Goal: Communication & Community: Answer question/provide support

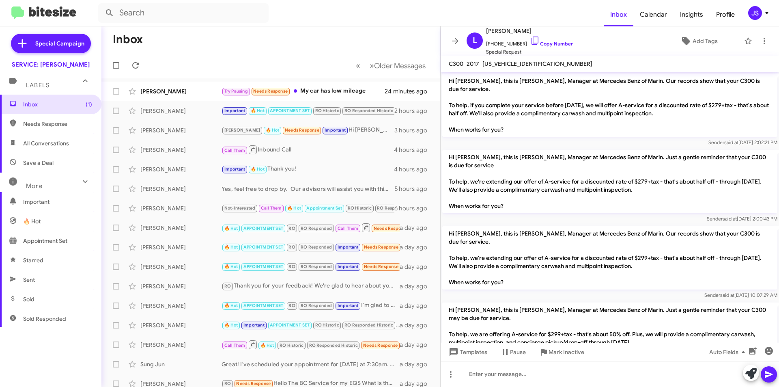
scroll to position [1272, 0]
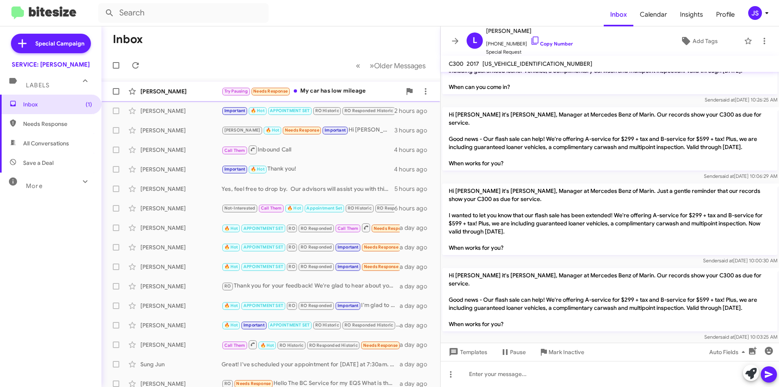
click at [162, 89] on div "[PERSON_NAME]" at bounding box center [180, 91] width 81 height 8
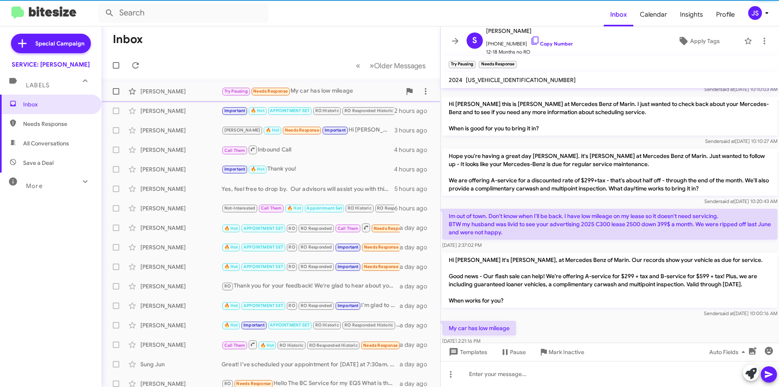
scroll to position [61, 0]
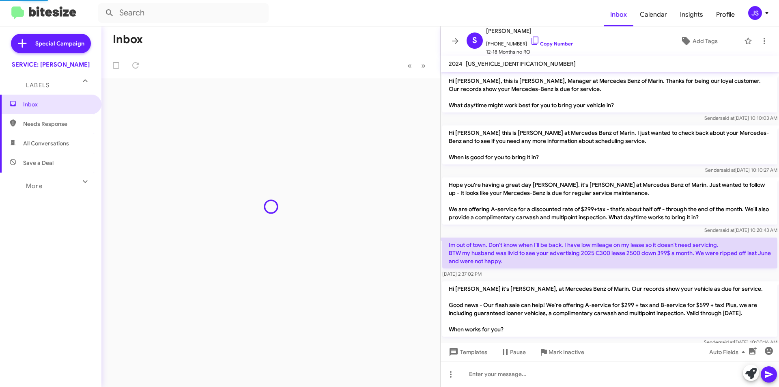
scroll to position [45, 0]
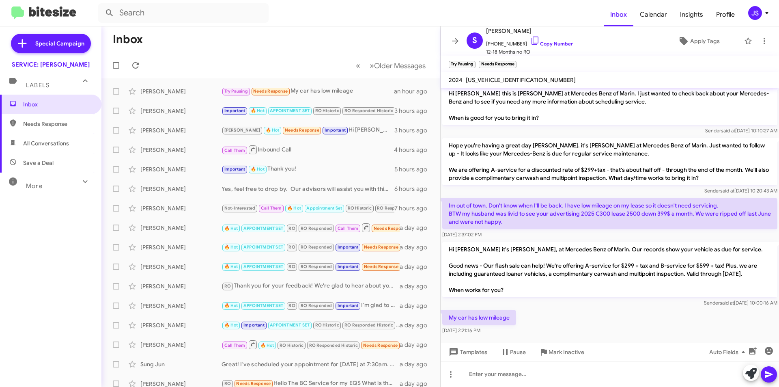
scroll to position [61, 0]
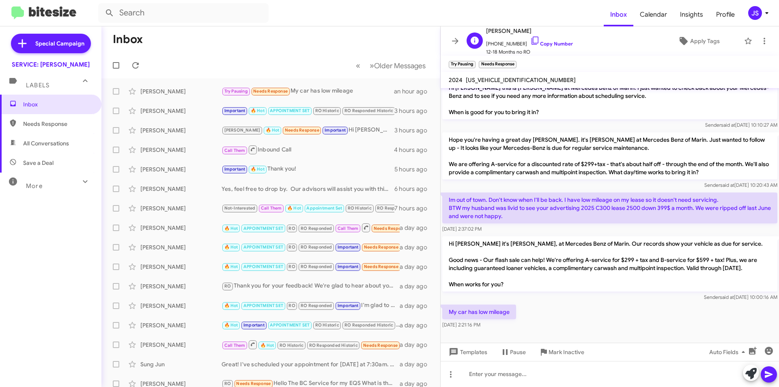
click at [525, 35] on span "[PERSON_NAME]" at bounding box center [529, 31] width 87 height 10
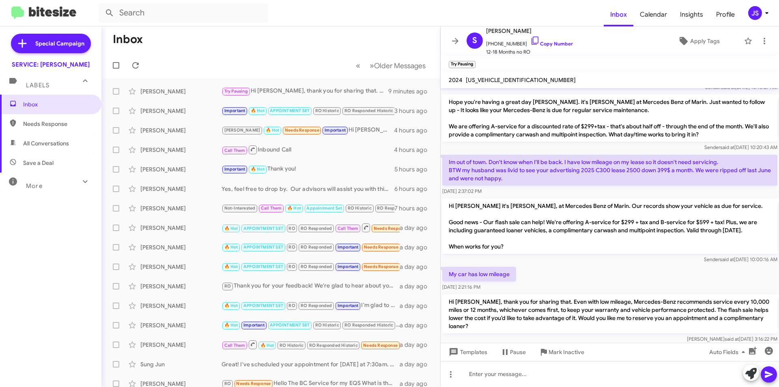
scroll to position [115, 0]
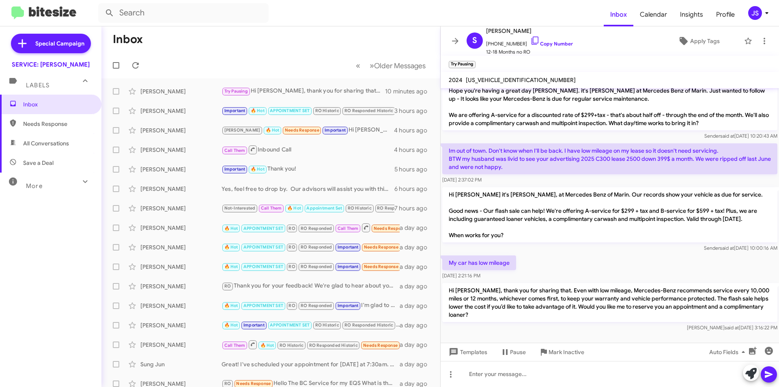
scroll to position [115, 0]
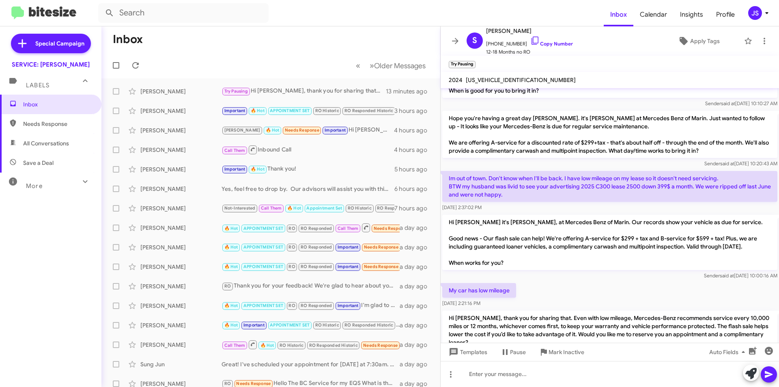
scroll to position [115, 0]
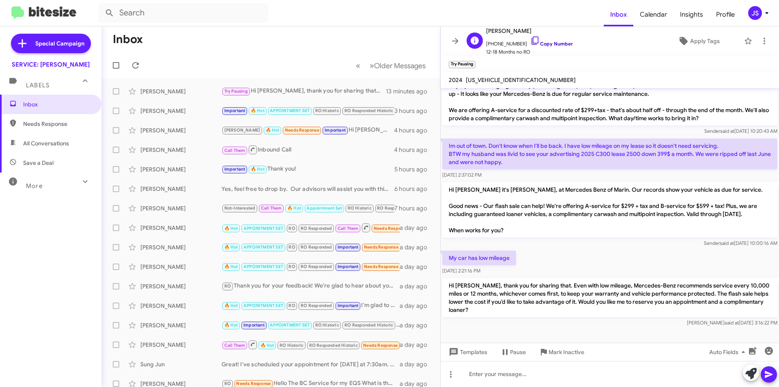
click at [531, 37] on icon at bounding box center [536, 41] width 10 height 10
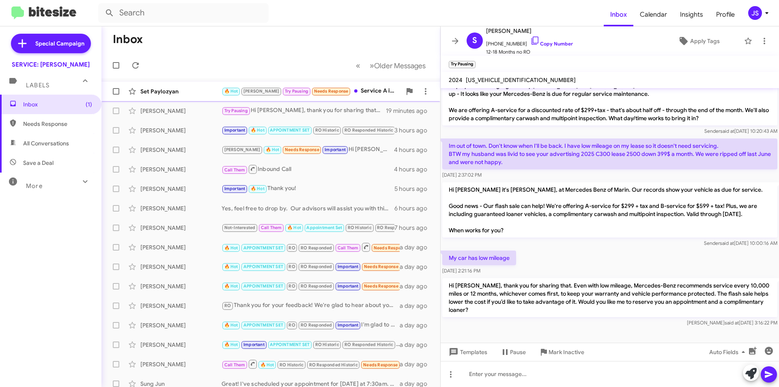
click at [158, 93] on div "Set Paylozyan" at bounding box center [180, 91] width 81 height 8
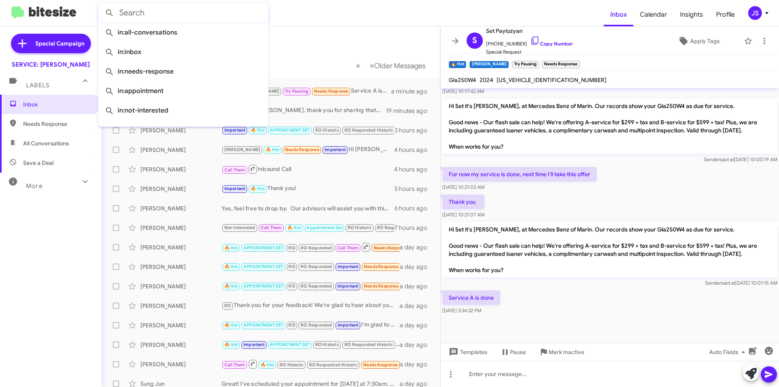
click at [229, 12] on input "text" at bounding box center [183, 12] width 171 height 19
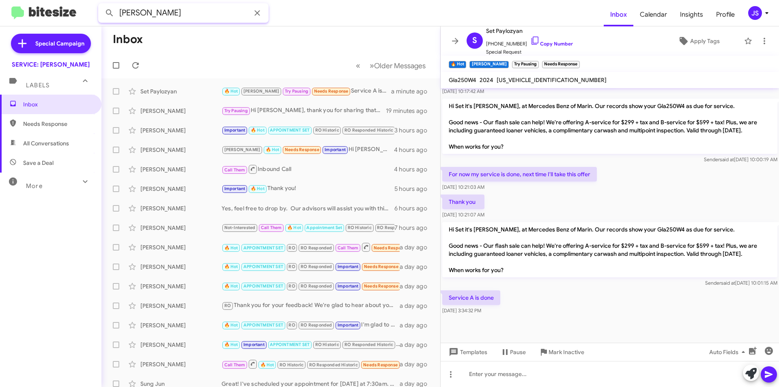
type input "GRAFF"
click at [101, 5] on button at bounding box center [109, 13] width 16 height 16
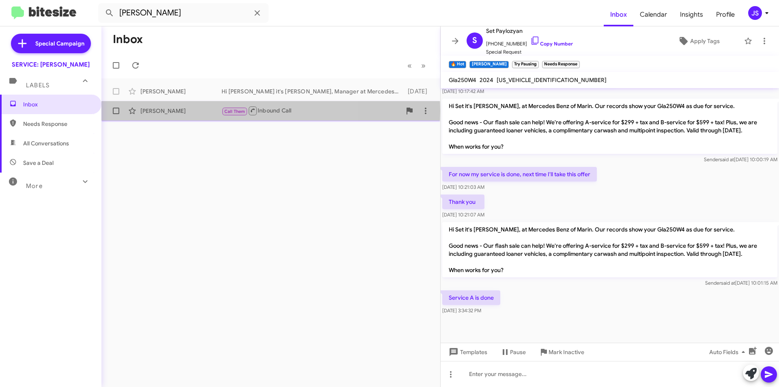
click at [193, 111] on div "[PERSON_NAME]" at bounding box center [180, 111] width 81 height 8
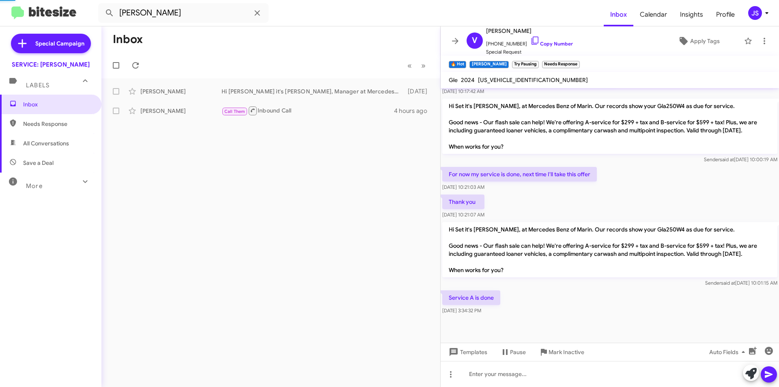
scroll to position [49, 0]
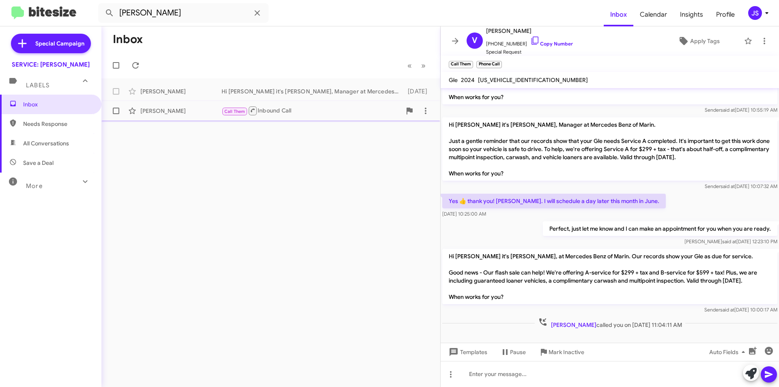
click at [198, 111] on div "[PERSON_NAME]" at bounding box center [180, 111] width 81 height 8
click at [529, 381] on div at bounding box center [610, 374] width 339 height 26
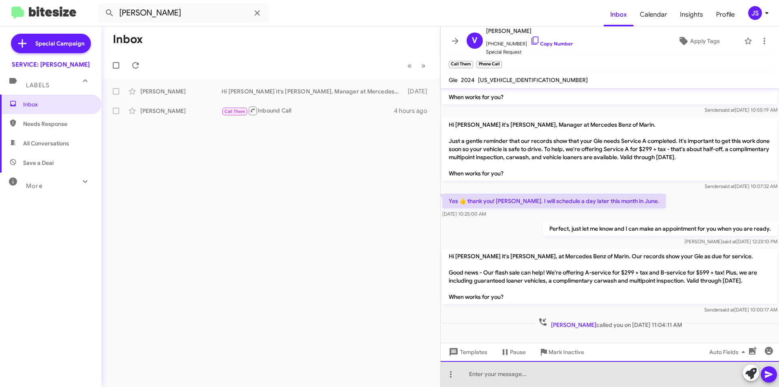
click at [565, 368] on div at bounding box center [610, 374] width 339 height 26
drag, startPoint x: 483, startPoint y: 375, endPoint x: 633, endPoint y: 376, distance: 149.4
click at [633, 376] on div "Hi Valantina Graff" at bounding box center [610, 374] width 339 height 26
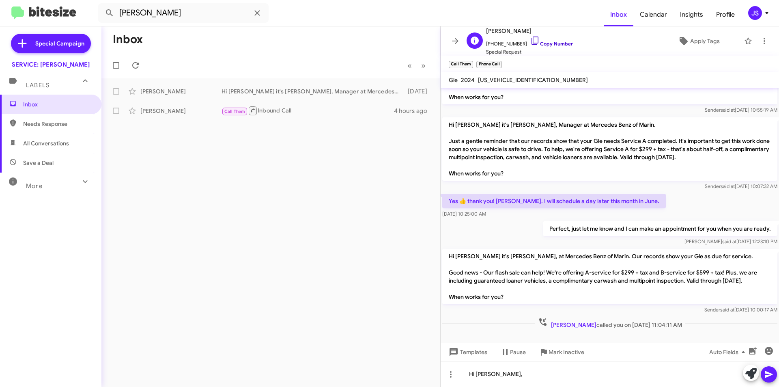
click at [532, 37] on icon at bounding box center [535, 41] width 7 height 8
click at [257, 12] on icon at bounding box center [258, 13] width 10 height 10
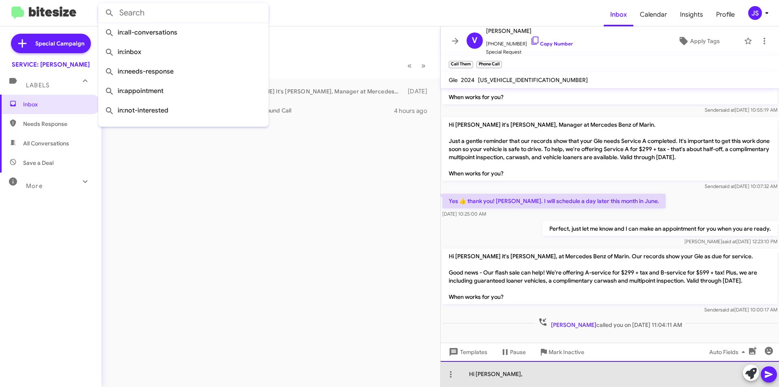
click at [540, 377] on div "Hi Valantina Graff," at bounding box center [610, 374] width 339 height 26
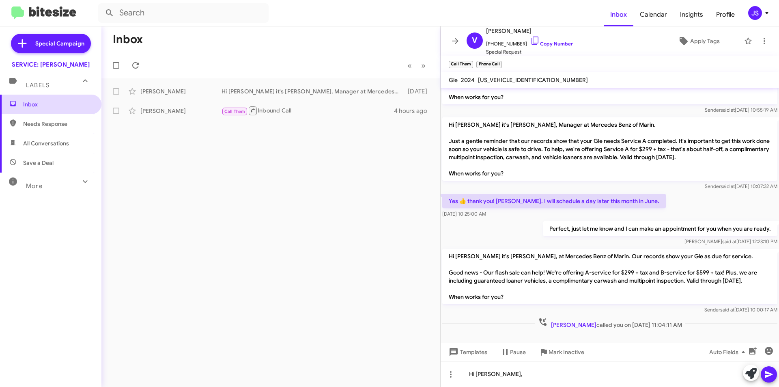
click at [23, 105] on span "Inbox" at bounding box center [57, 104] width 69 height 8
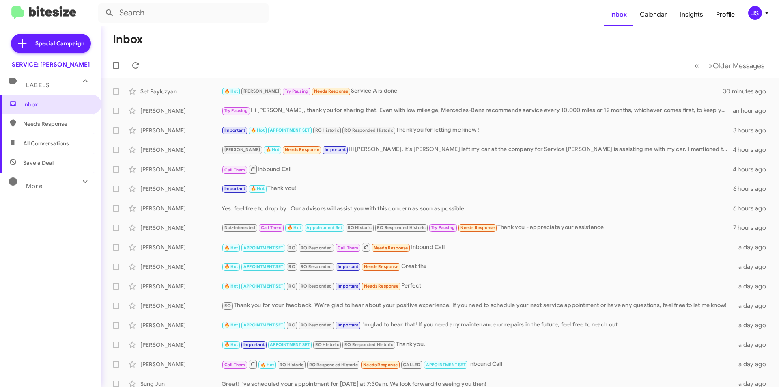
click at [29, 151] on span "All Conversations" at bounding box center [50, 143] width 101 height 19
type input "in:all-conversations"
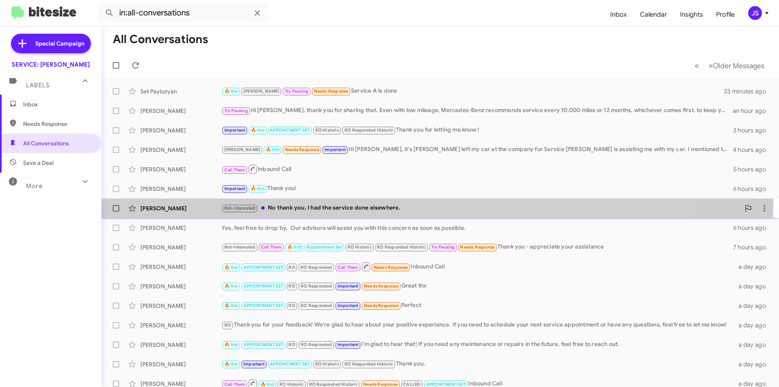
click at [372, 204] on div "Not-Interested No thank you. I had the service done elsewhere." at bounding box center [481, 207] width 519 height 9
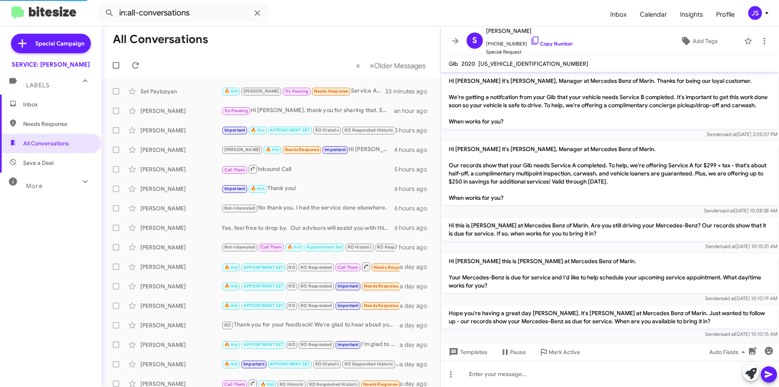
scroll to position [324, 0]
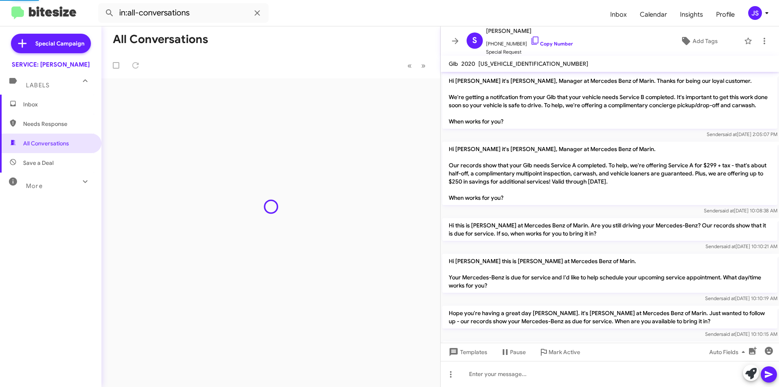
scroll to position [340, 0]
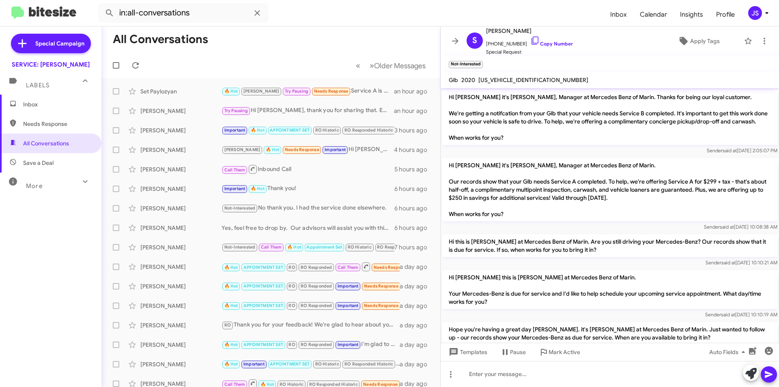
scroll to position [340, 0]
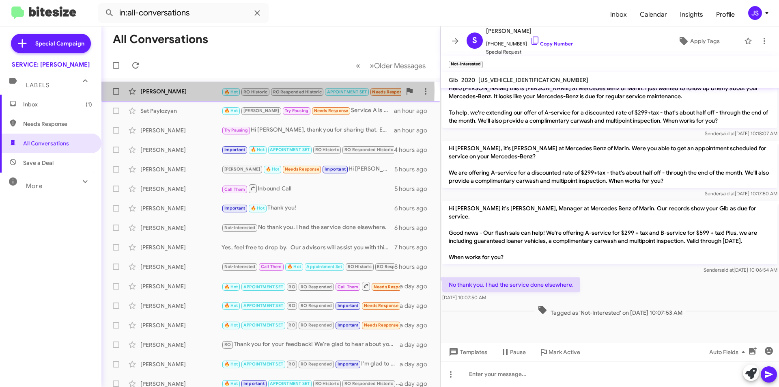
click at [158, 90] on div "Grainne Bowman" at bounding box center [180, 91] width 81 height 8
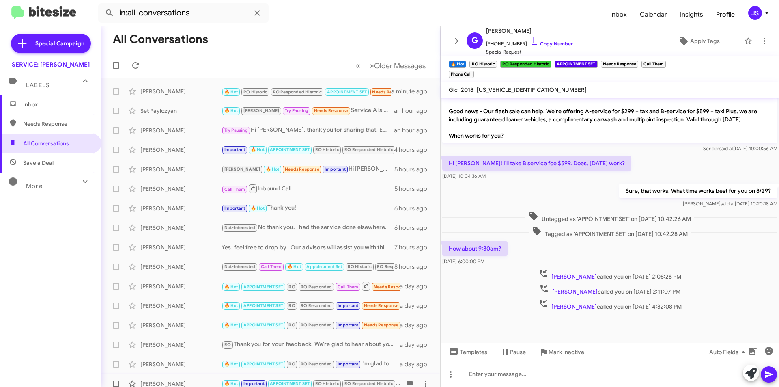
scroll to position [397, 0]
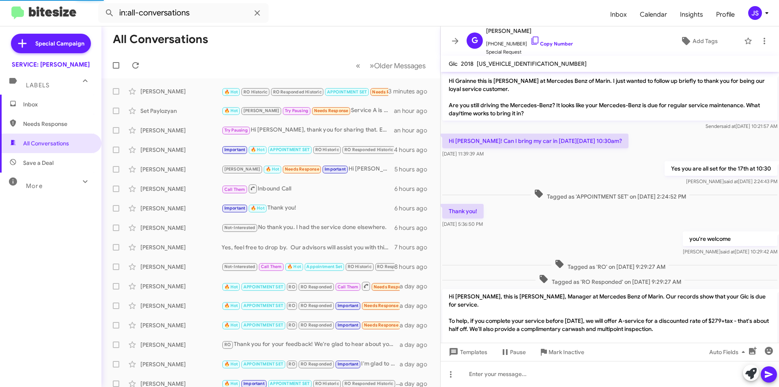
scroll to position [371, 0]
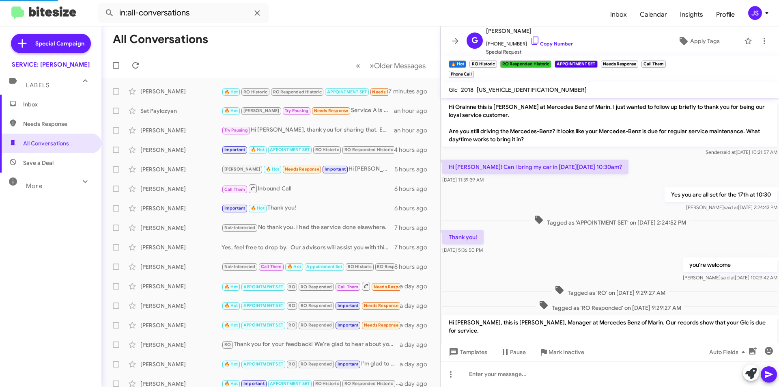
scroll to position [371, 0]
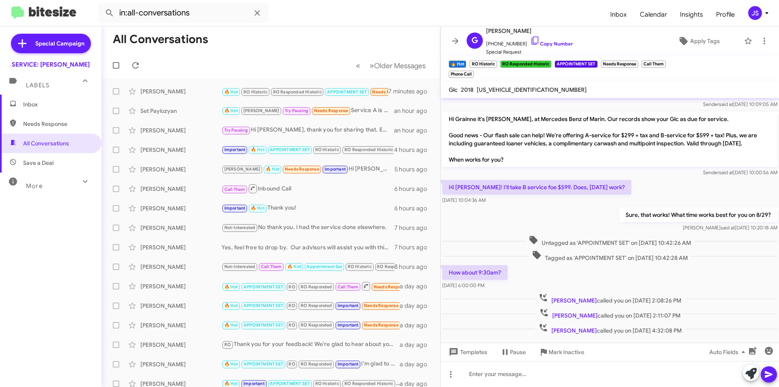
click at [47, 119] on span "Needs Response" at bounding box center [50, 123] width 101 height 19
type input "in:needs-response"
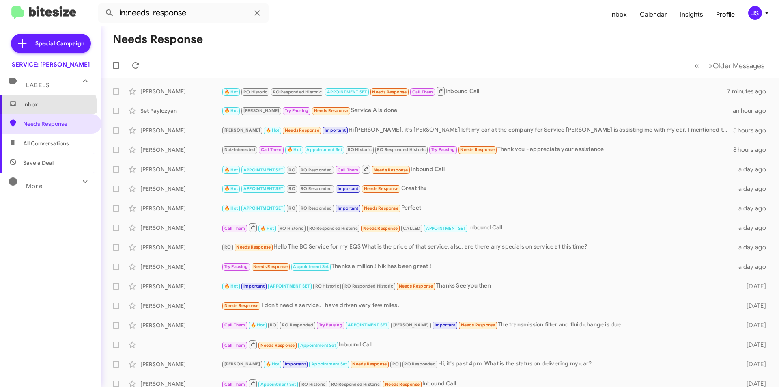
click at [47, 108] on span "Inbox" at bounding box center [50, 104] width 101 height 19
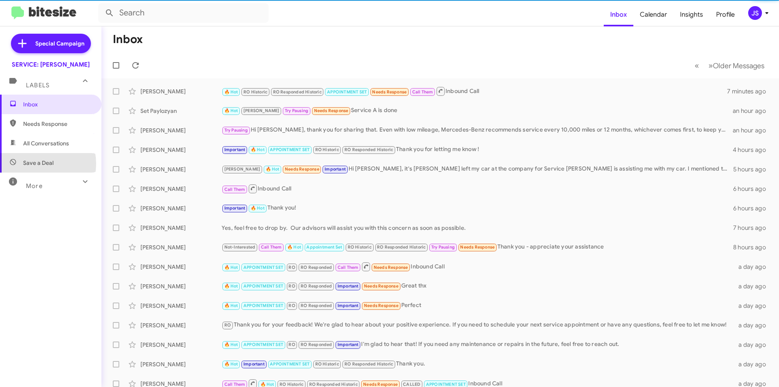
click at [35, 164] on span "Save a Deal" at bounding box center [38, 163] width 30 height 8
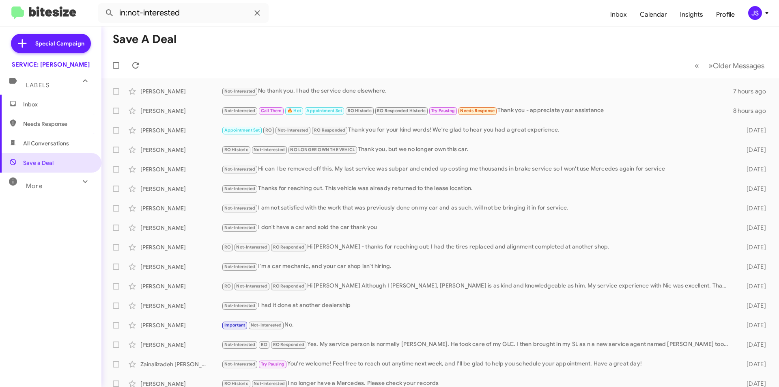
click at [52, 137] on span "All Conversations" at bounding box center [50, 143] width 101 height 19
type input "in:all-conversations"
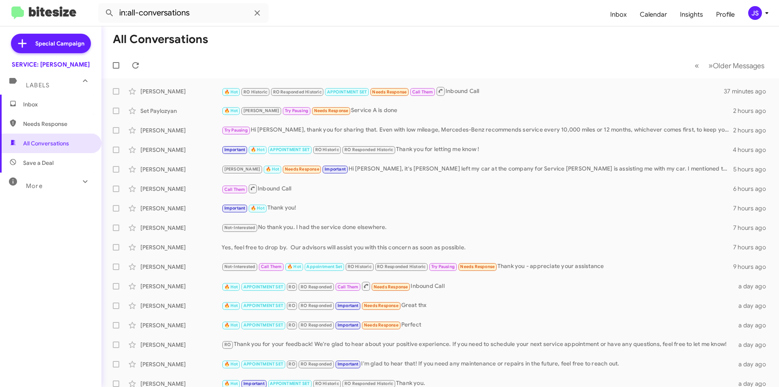
click at [42, 123] on span "Needs Response" at bounding box center [57, 124] width 69 height 8
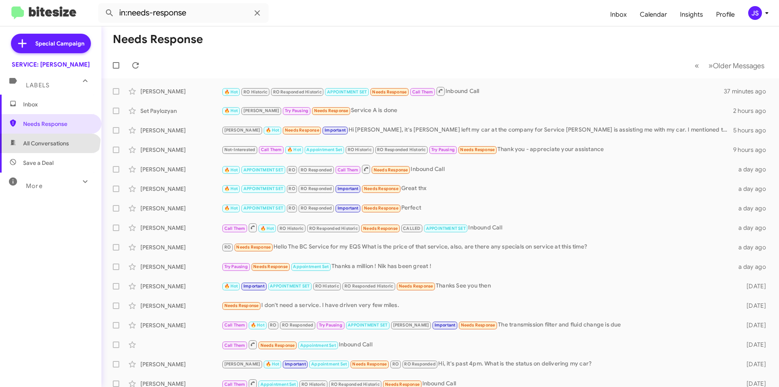
click at [49, 137] on span "All Conversations" at bounding box center [50, 143] width 101 height 19
type input "in:all-conversations"
